Goal: Task Accomplishment & Management: Use online tool/utility

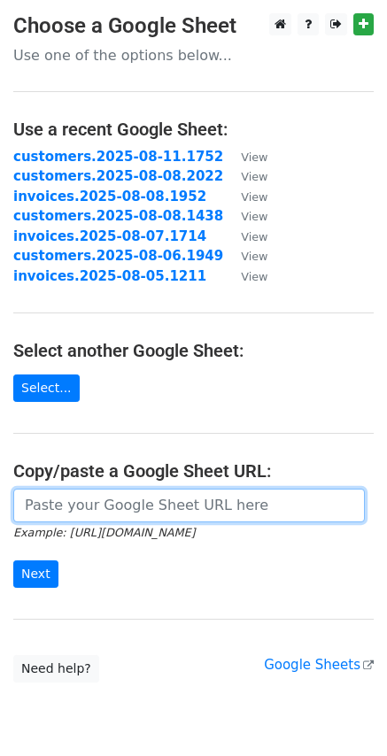
paste input "https://docs.google.com/spreadsheets/d/1trFC8RFlFyFC_DUODPAL-YPrlWBnJfCprOpvWTI…"
type input "https://docs.google.com/spreadsheets/d/1trFC8RFlFyFC_DUODPAL-YPrlWBnJfCprOpvWTI…"
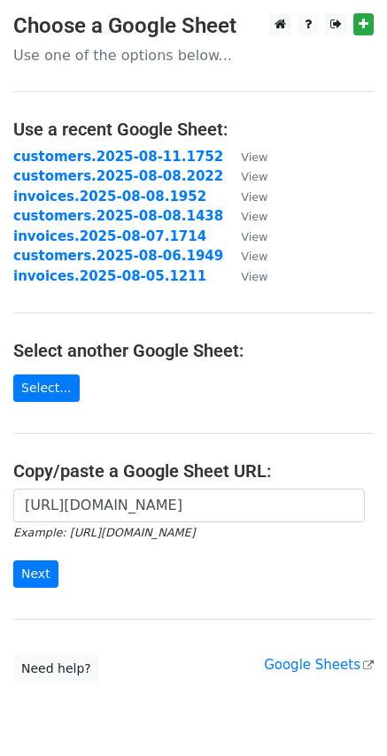
scroll to position [0, 0]
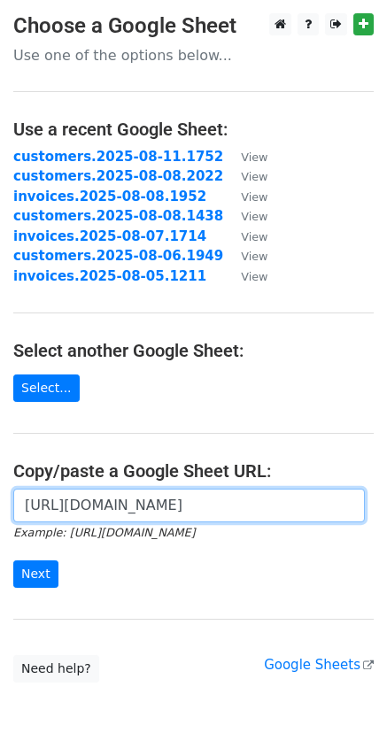
click at [187, 505] on input "https://docs.google.com/spreadsheets/d/1trFC8RFlFyFC_DUODPAL-YPrlWBnJfCprOpvWTI…" at bounding box center [188, 505] width 351 height 34
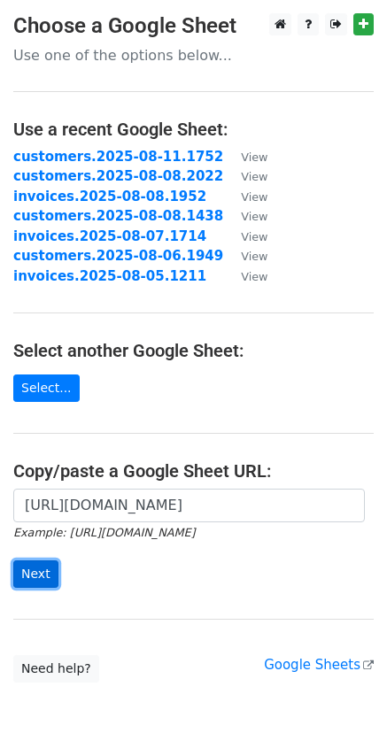
click at [44, 565] on input "Next" at bounding box center [35, 573] width 45 height 27
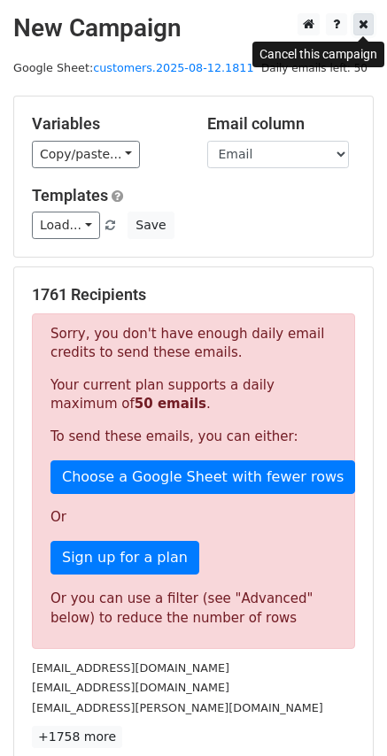
click at [358, 19] on icon at bounding box center [363, 24] width 10 height 12
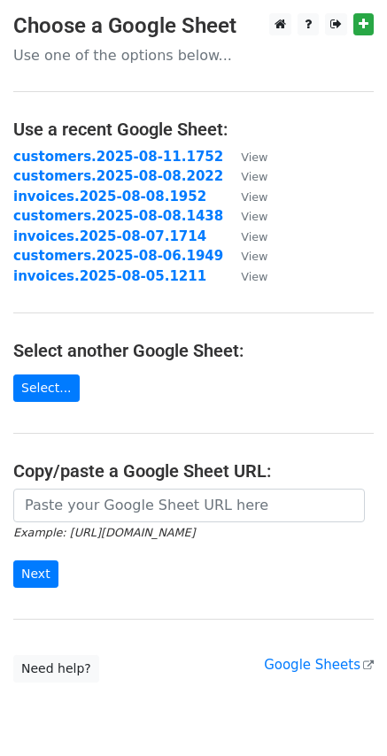
click at [100, 511] on input "url" at bounding box center [188, 505] width 351 height 34
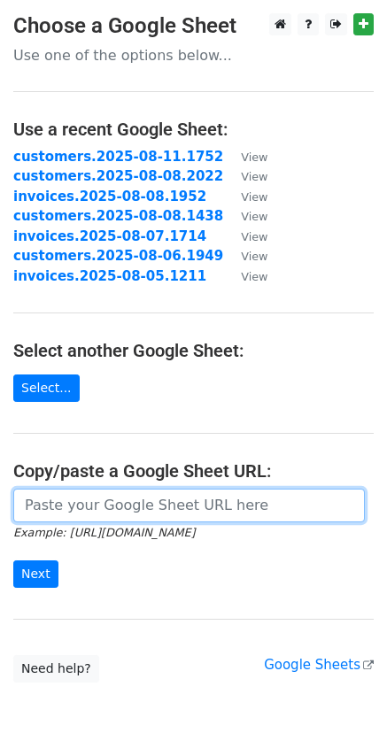
click at [123, 504] on input "url" at bounding box center [188, 505] width 351 height 34
paste input "https://docs.google.com/spreadsheets/d/1trFC8RFlFyFC_DUODPAL-YPrlWBnJfCprOpvWTI…"
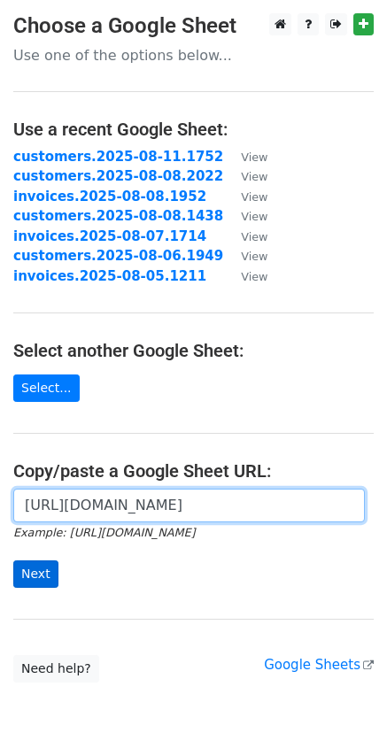
type input "https://docs.google.com/spreadsheets/d/1trFC8RFlFyFC_DUODPAL-YPrlWBnJfCprOpvWTI…"
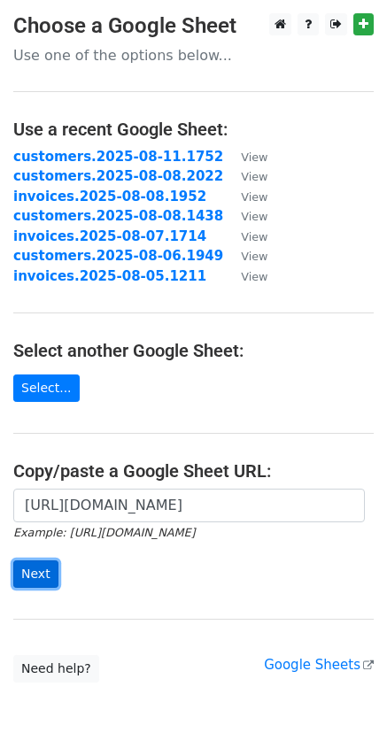
scroll to position [0, 0]
click at [26, 582] on input "Next" at bounding box center [35, 573] width 45 height 27
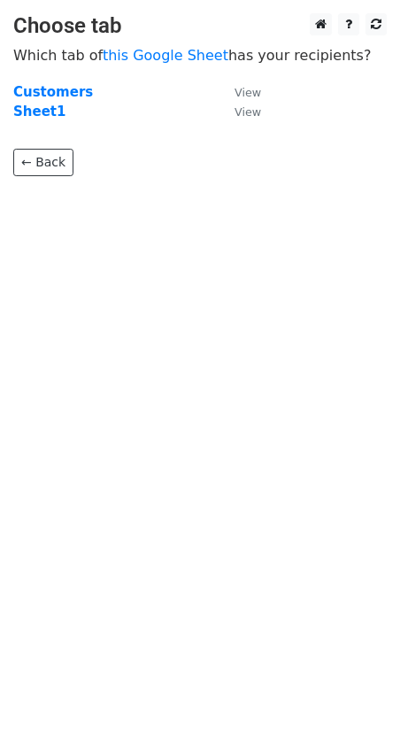
drag, startPoint x: 51, startPoint y: 117, endPoint x: 73, endPoint y: 119, distance: 21.4
click at [51, 117] on strong "Sheet1" at bounding box center [39, 112] width 52 height 16
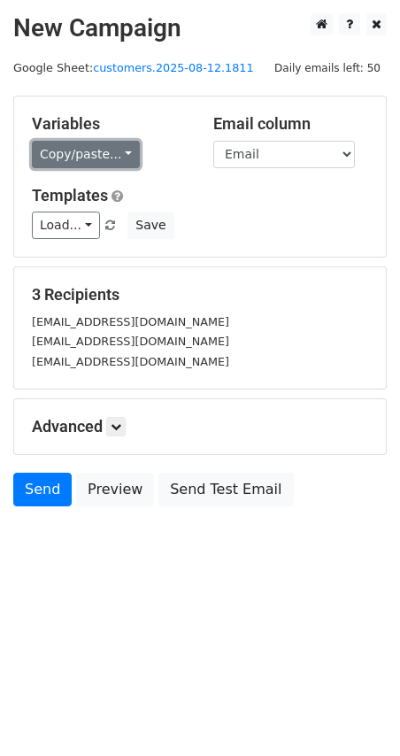
click at [117, 155] on link "Copy/paste..." at bounding box center [86, 154] width 108 height 27
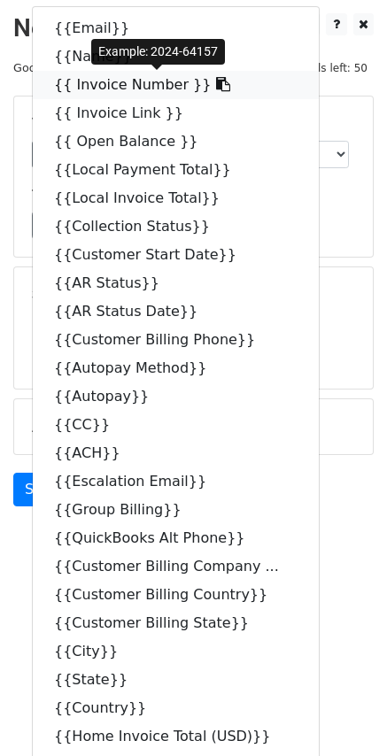
click at [216, 86] on icon at bounding box center [223, 84] width 14 height 14
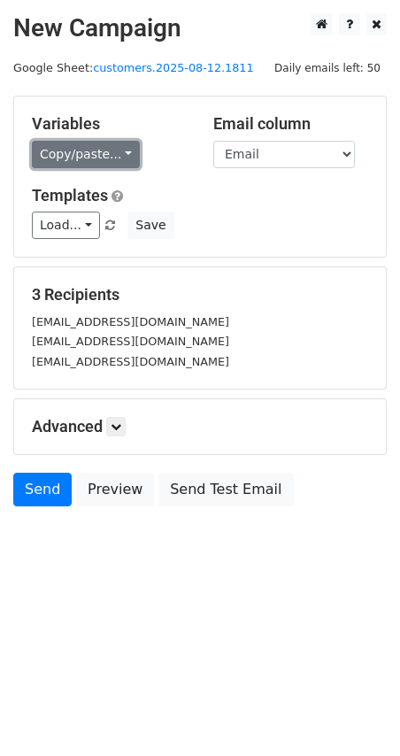
click at [120, 153] on link "Copy/paste..." at bounding box center [86, 154] width 108 height 27
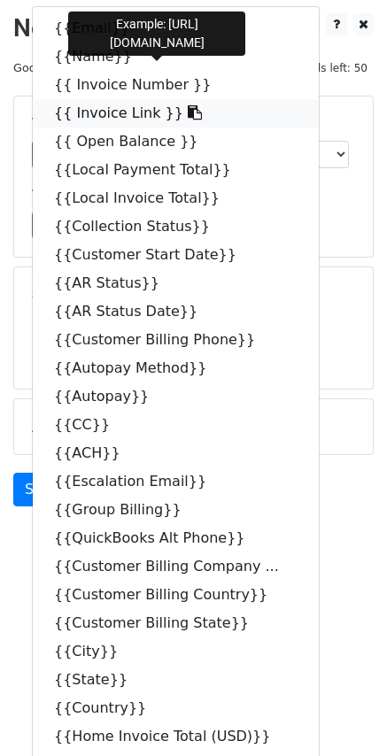
click at [188, 116] on icon at bounding box center [195, 112] width 14 height 14
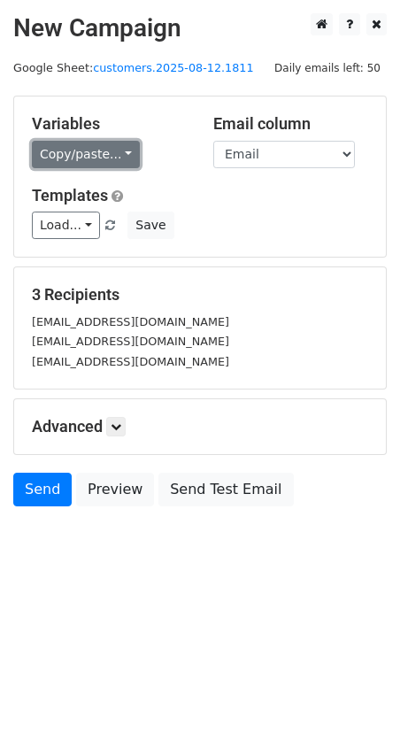
click at [114, 159] on link "Copy/paste..." at bounding box center [86, 154] width 108 height 27
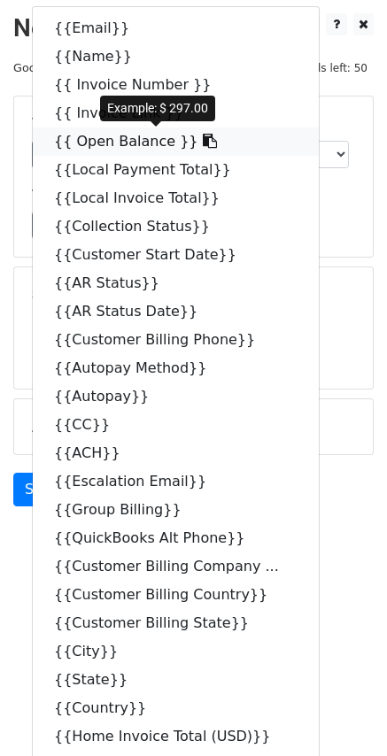
click at [198, 150] on span at bounding box center [207, 141] width 19 height 17
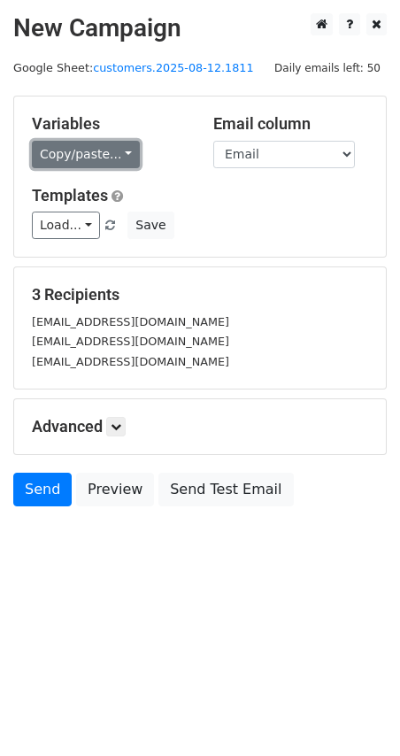
click at [120, 156] on link "Copy/paste..." at bounding box center [86, 154] width 108 height 27
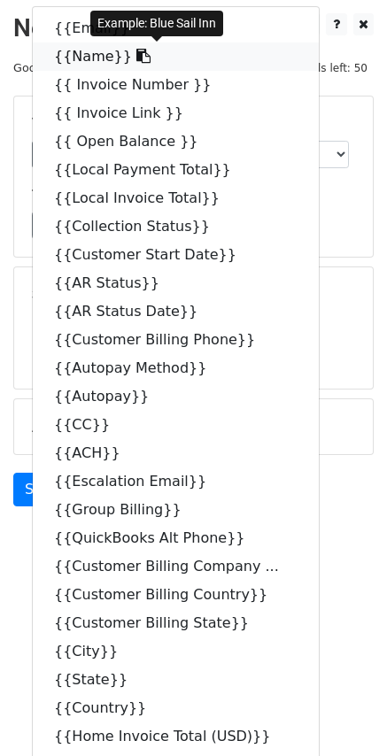
click at [136, 51] on icon at bounding box center [143, 56] width 14 height 14
